Goal: Information Seeking & Learning: Learn about a topic

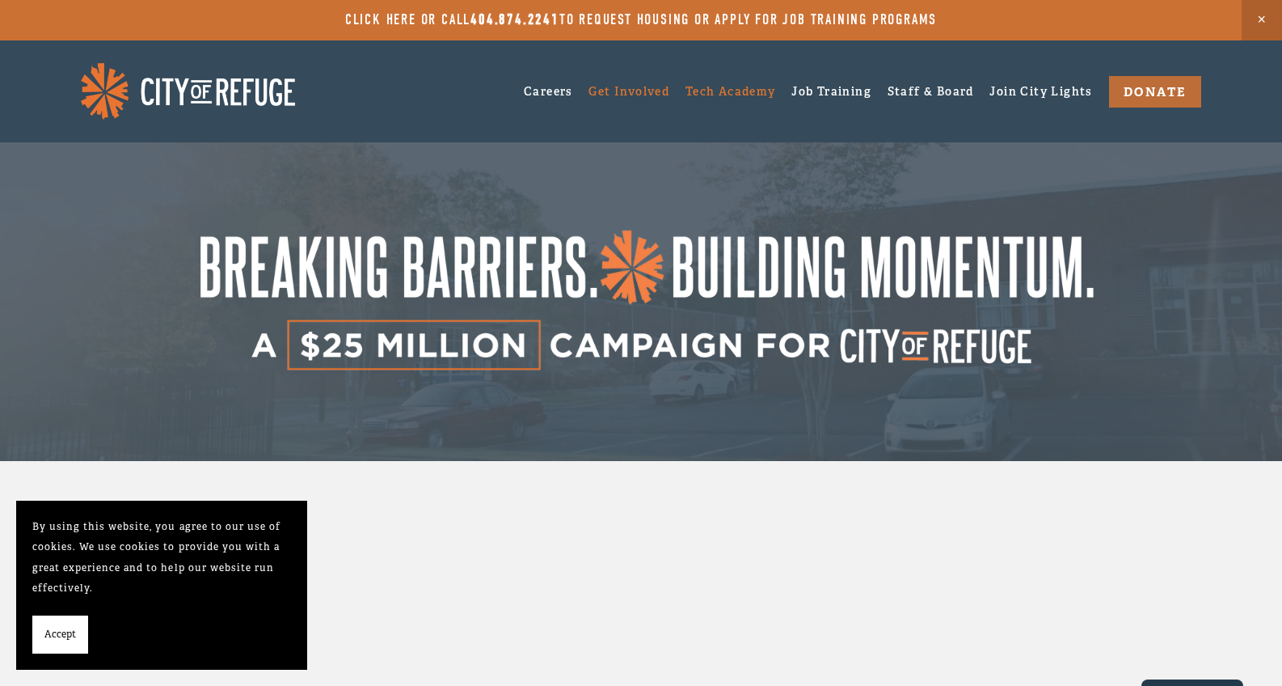
click at [718, 90] on link "Tech Academy" at bounding box center [731, 90] width 91 height 25
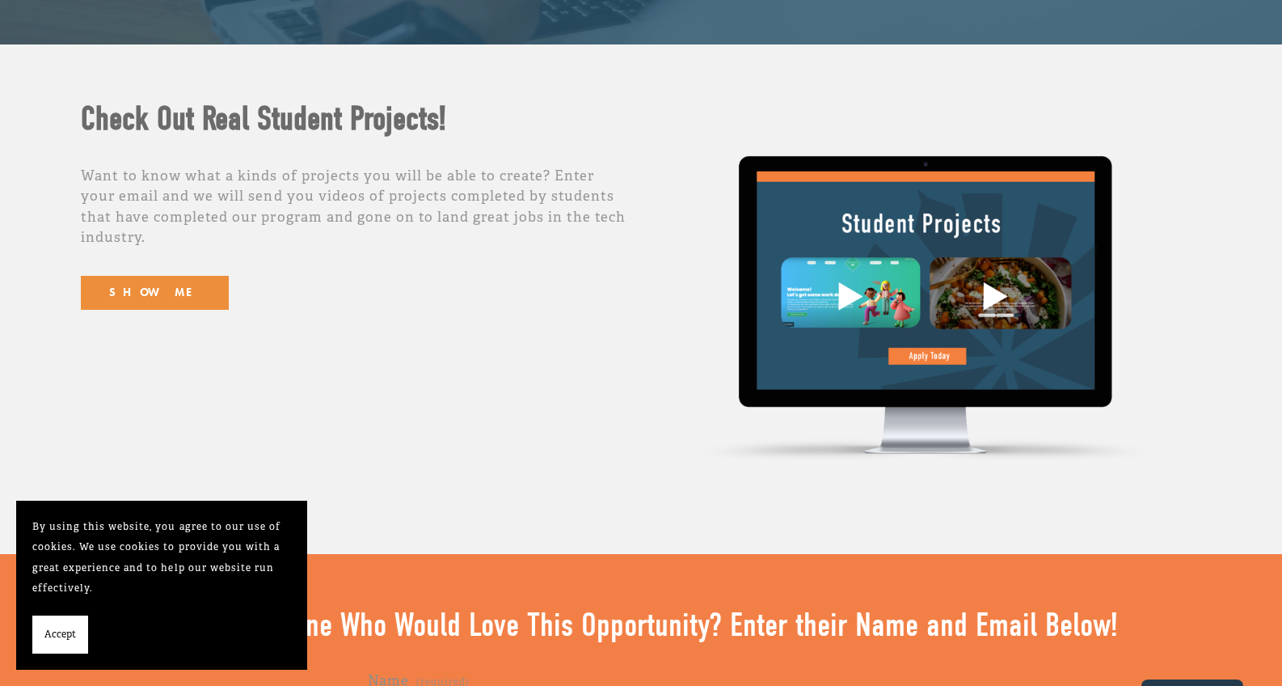
scroll to position [4732, 0]
